Goal: Book appointment/travel/reservation

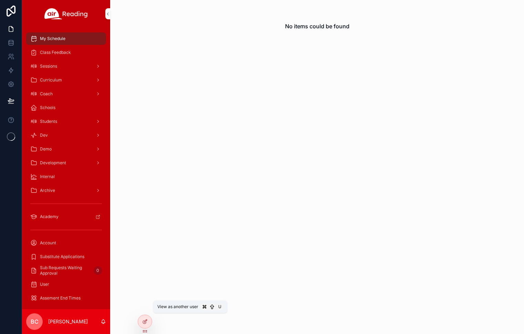
click at [0, 0] on icon at bounding box center [0, 0] width 0 height 0
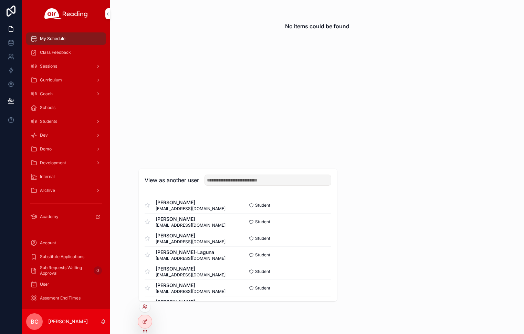
click at [0, 0] on button "Select" at bounding box center [0, 0] width 0 height 0
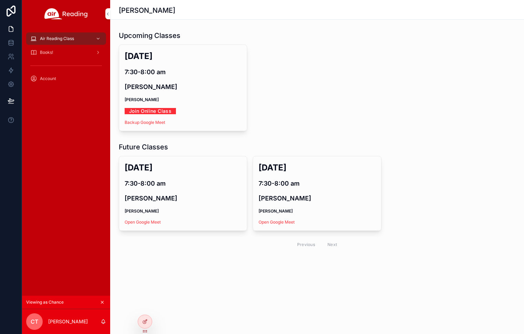
click at [0, 0] on div at bounding box center [0, 0] width 0 height 0
click at [0, 0] on icon at bounding box center [0, 0] width 0 height 0
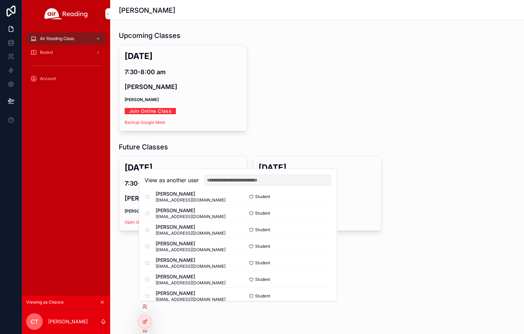
scroll to position [127, 0]
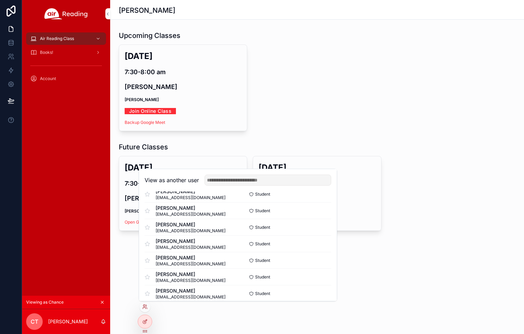
click at [0, 0] on button "Select" at bounding box center [0, 0] width 0 height 0
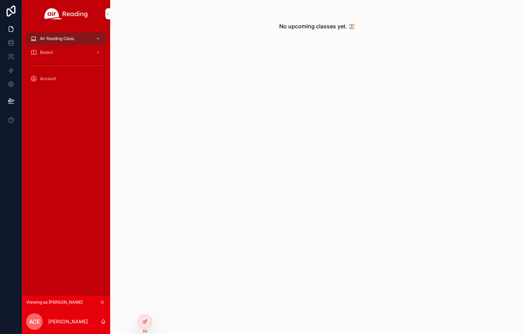
click at [0, 0] on icon at bounding box center [0, 0] width 0 height 0
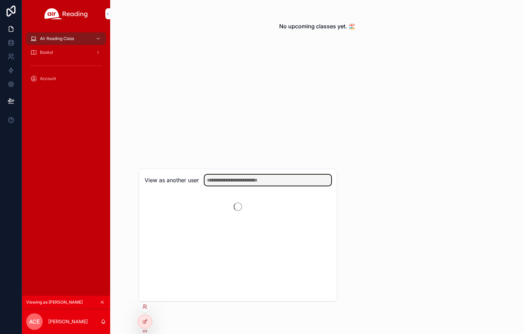
click at [233, 181] on input "text" at bounding box center [268, 179] width 127 height 11
type input "******"
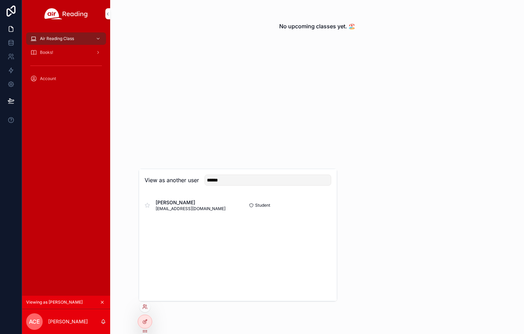
click at [0, 0] on button "Select" at bounding box center [0, 0] width 0 height 0
